Goal: Task Accomplishment & Management: Manage account settings

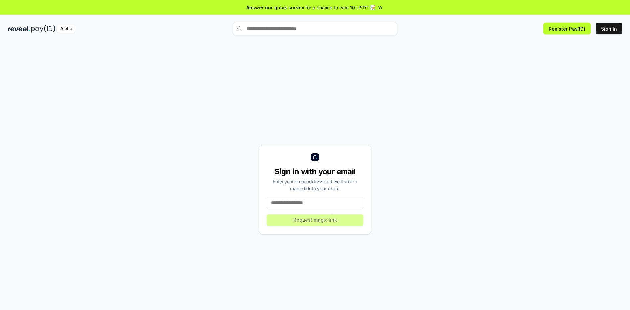
click at [322, 202] on input at bounding box center [315, 203] width 97 height 12
type input "**********"
click at [319, 221] on button "Request magic link" at bounding box center [315, 220] width 97 height 12
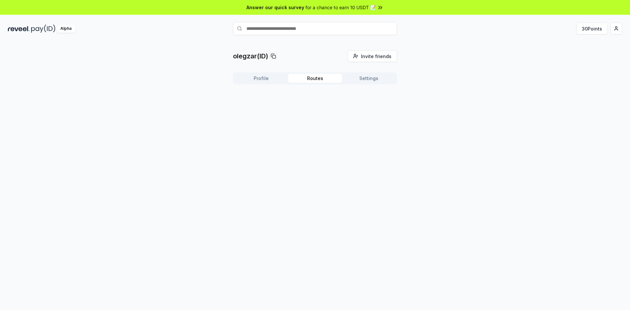
click at [320, 79] on button "Routes" at bounding box center [315, 78] width 54 height 9
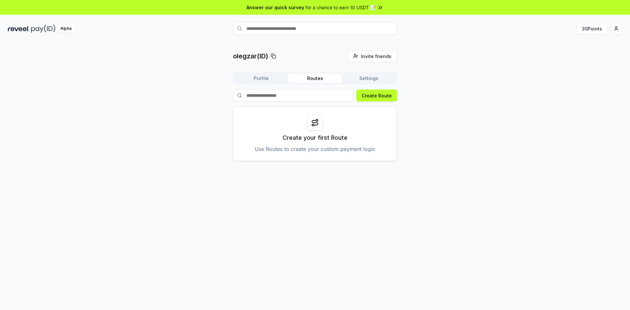
click at [368, 77] on button "Settings" at bounding box center [369, 78] width 54 height 9
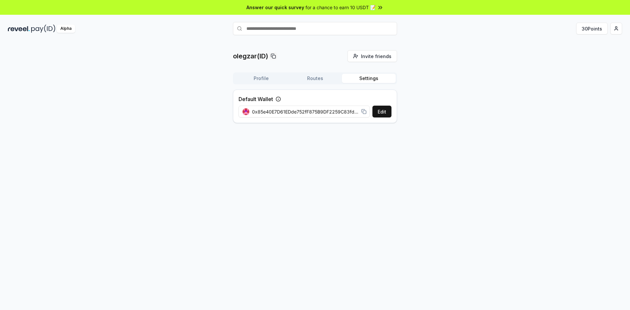
click at [257, 78] on button "Profile" at bounding box center [261, 78] width 54 height 9
click at [371, 74] on button "Settings" at bounding box center [369, 78] width 54 height 9
click at [379, 55] on span "Invite friends" at bounding box center [376, 56] width 31 height 7
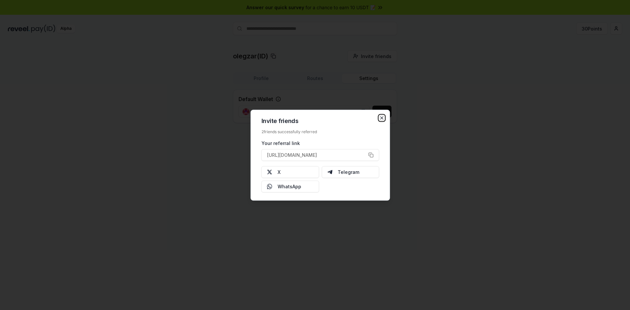
click at [384, 118] on icon "button" at bounding box center [382, 117] width 5 height 5
